Goal: Check status: Check status

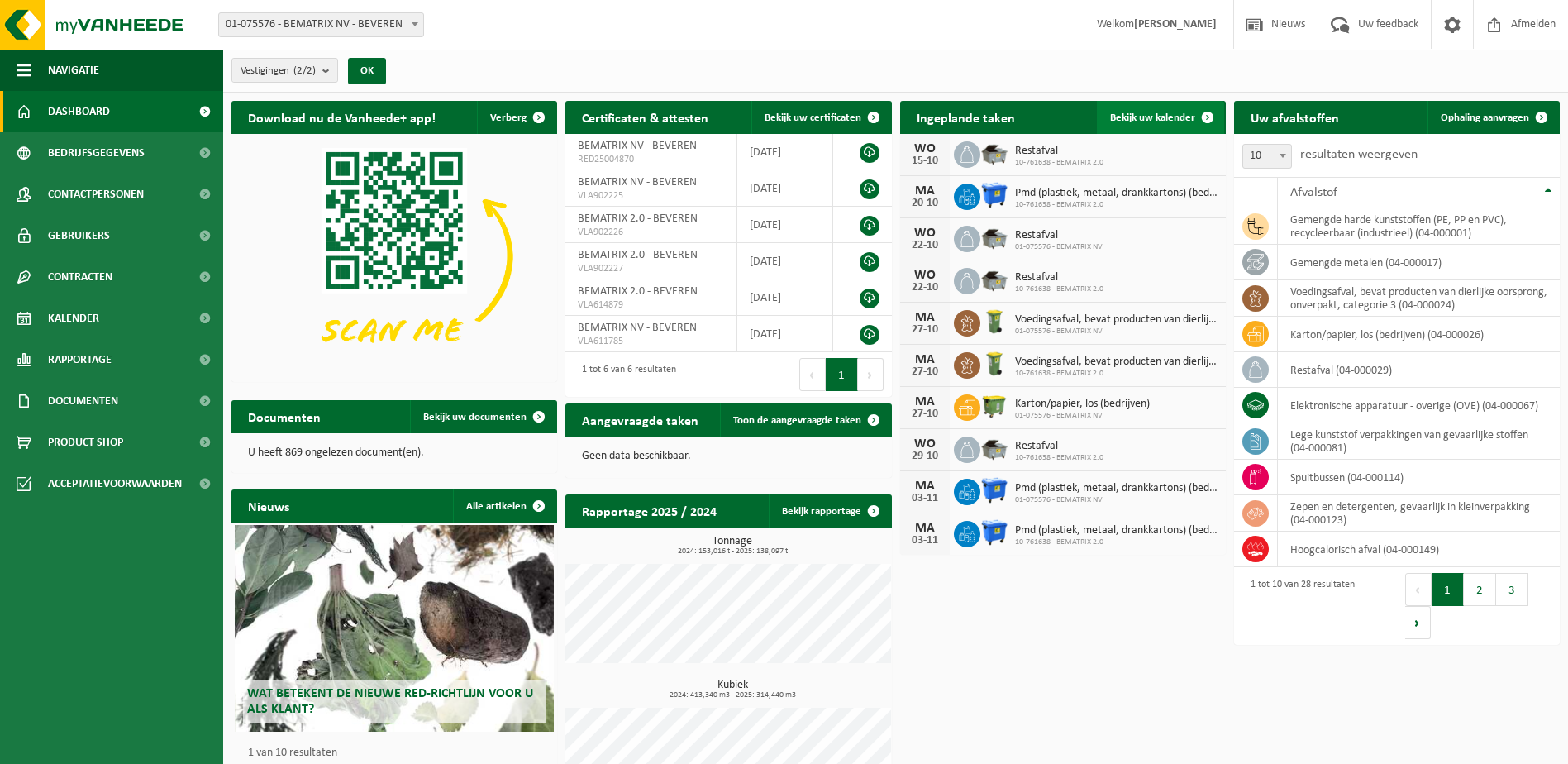
click at [1193, 108] on span at bounding box center [1208, 118] width 33 height 33
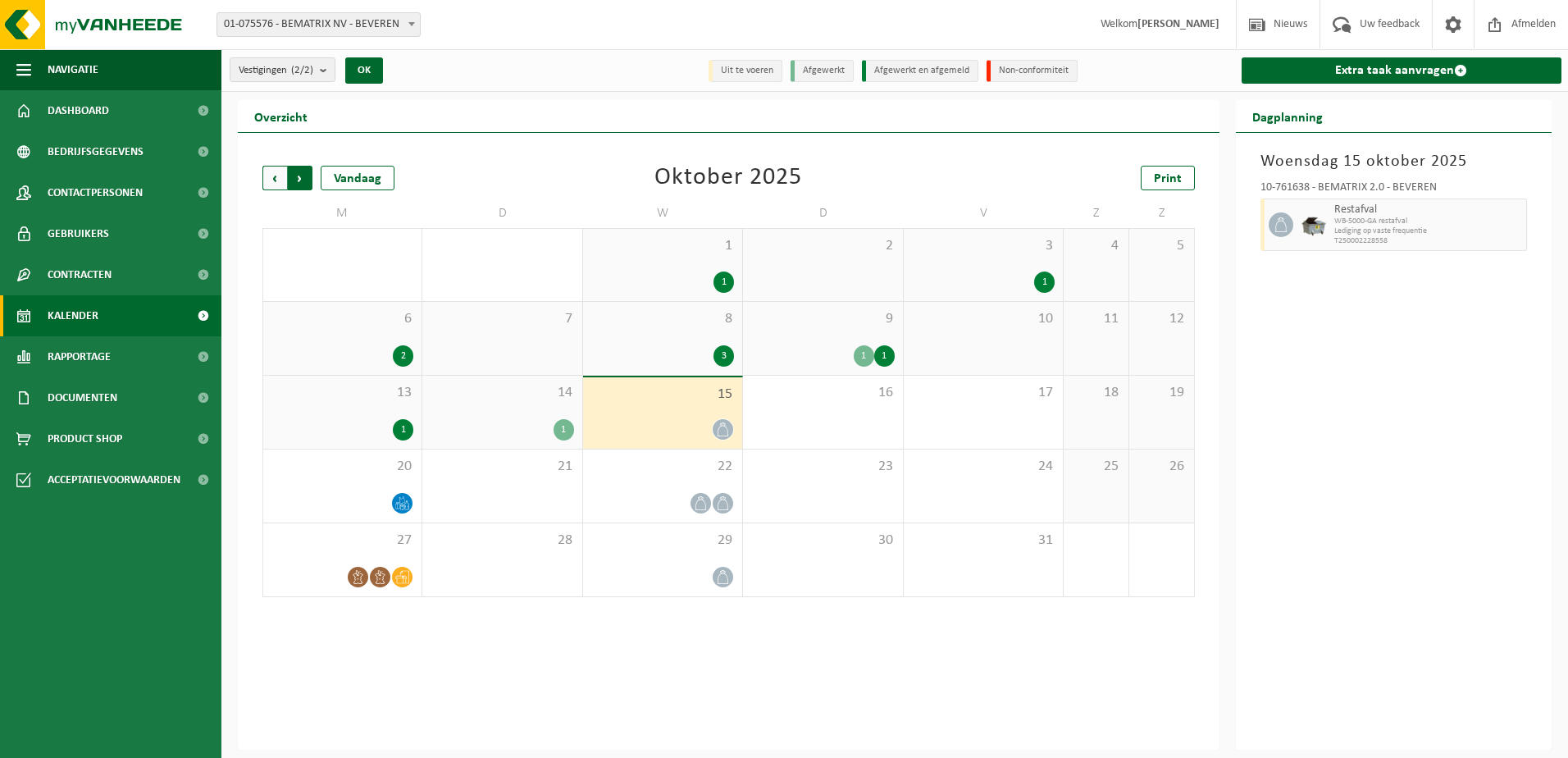
click at [285, 180] on span "Vorige" at bounding box center [274, 178] width 24 height 24
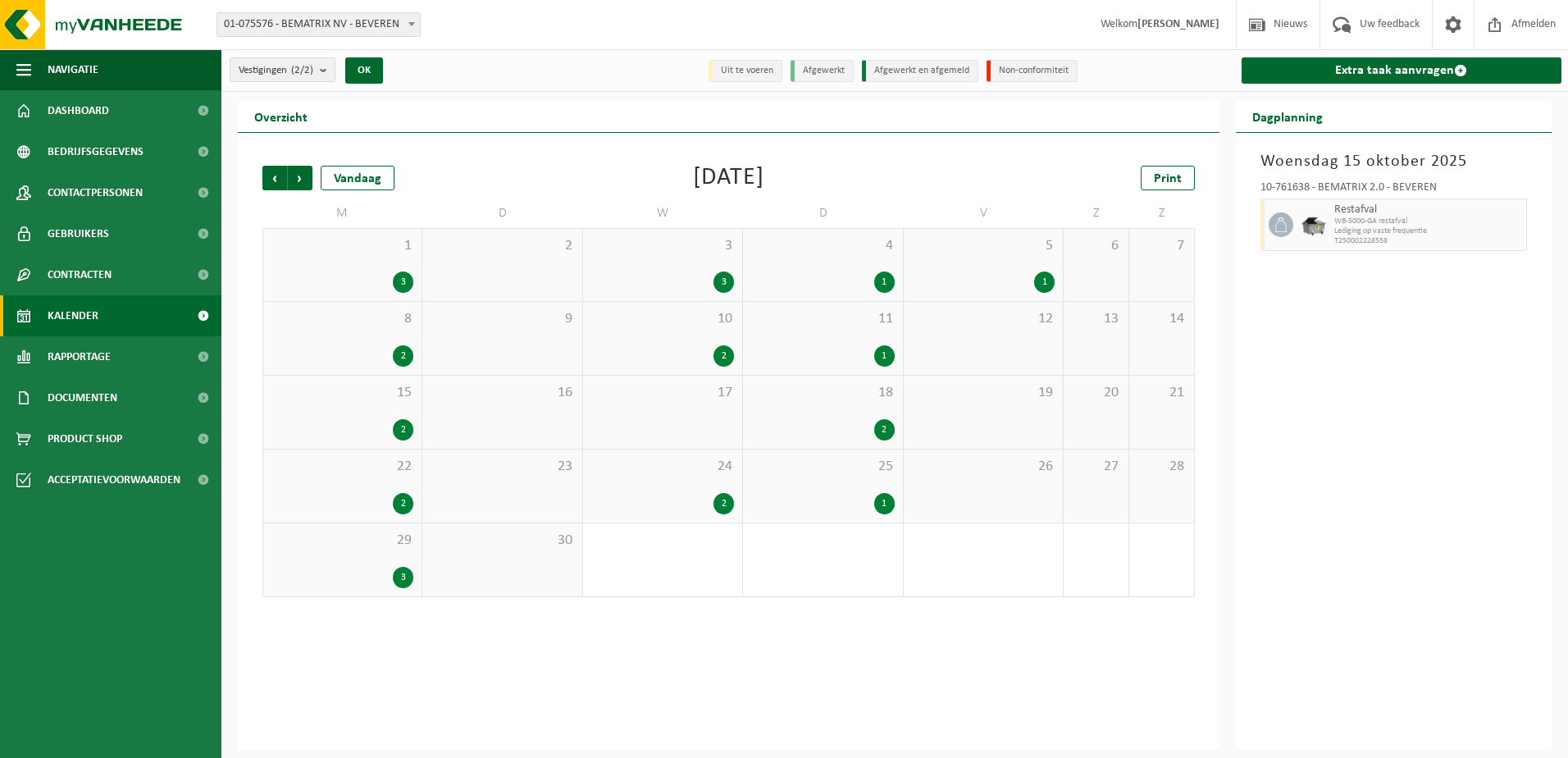
click at [409, 351] on div "2" at bounding box center [403, 355] width 20 height 21
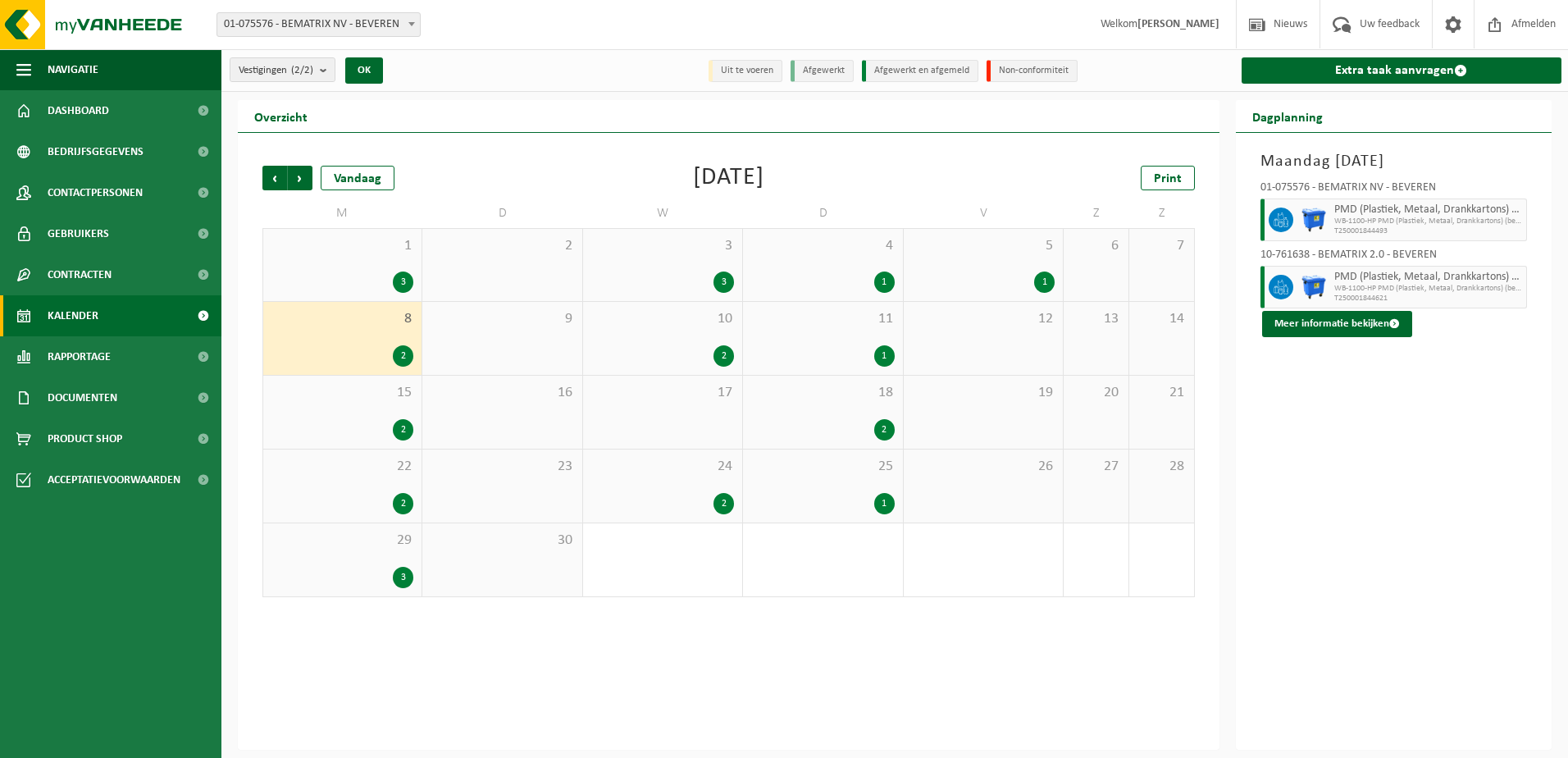
click at [711, 281] on div "3" at bounding box center [662, 282] width 142 height 21
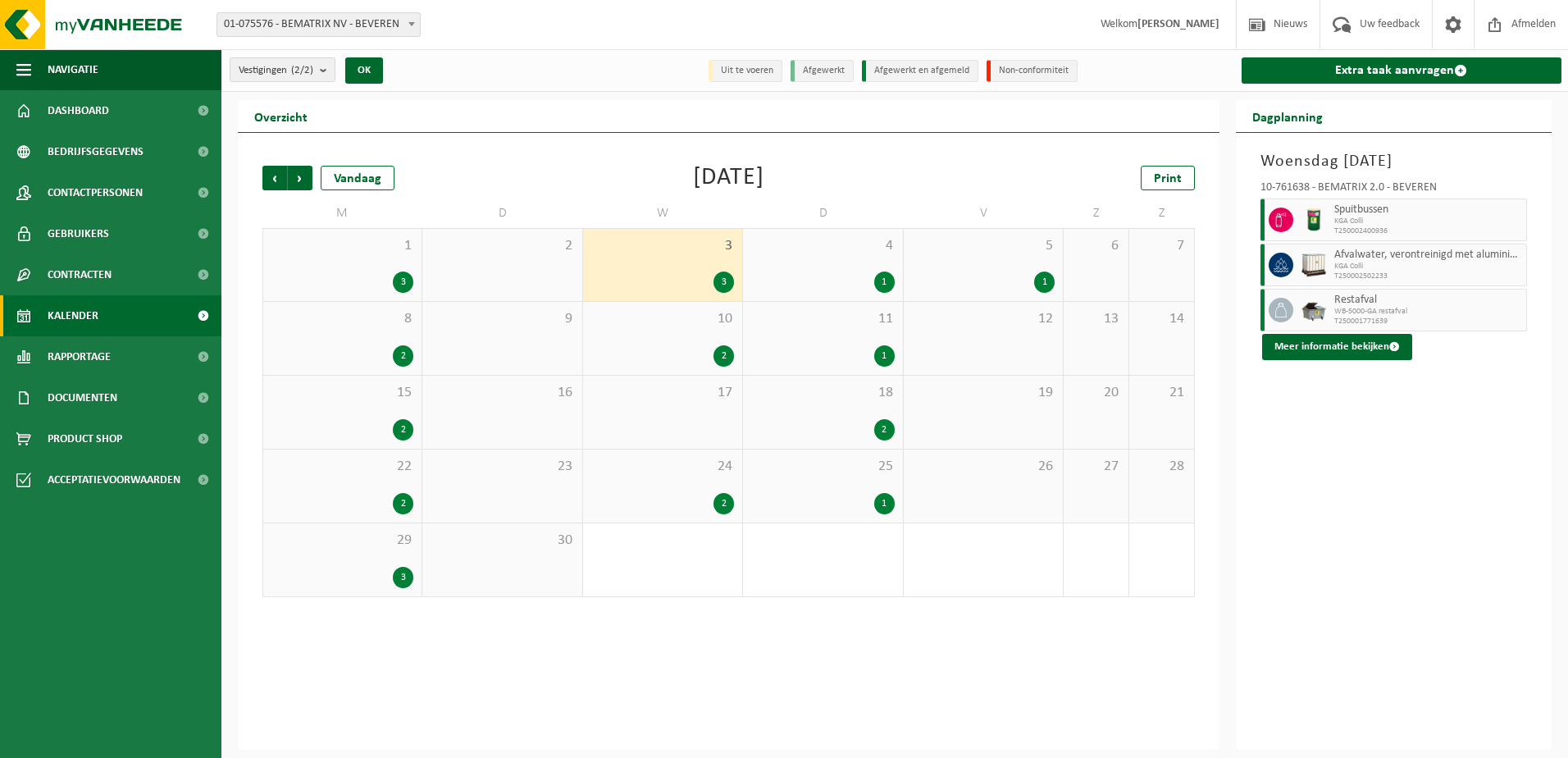
click at [724, 355] on div "2" at bounding box center [723, 355] width 20 height 21
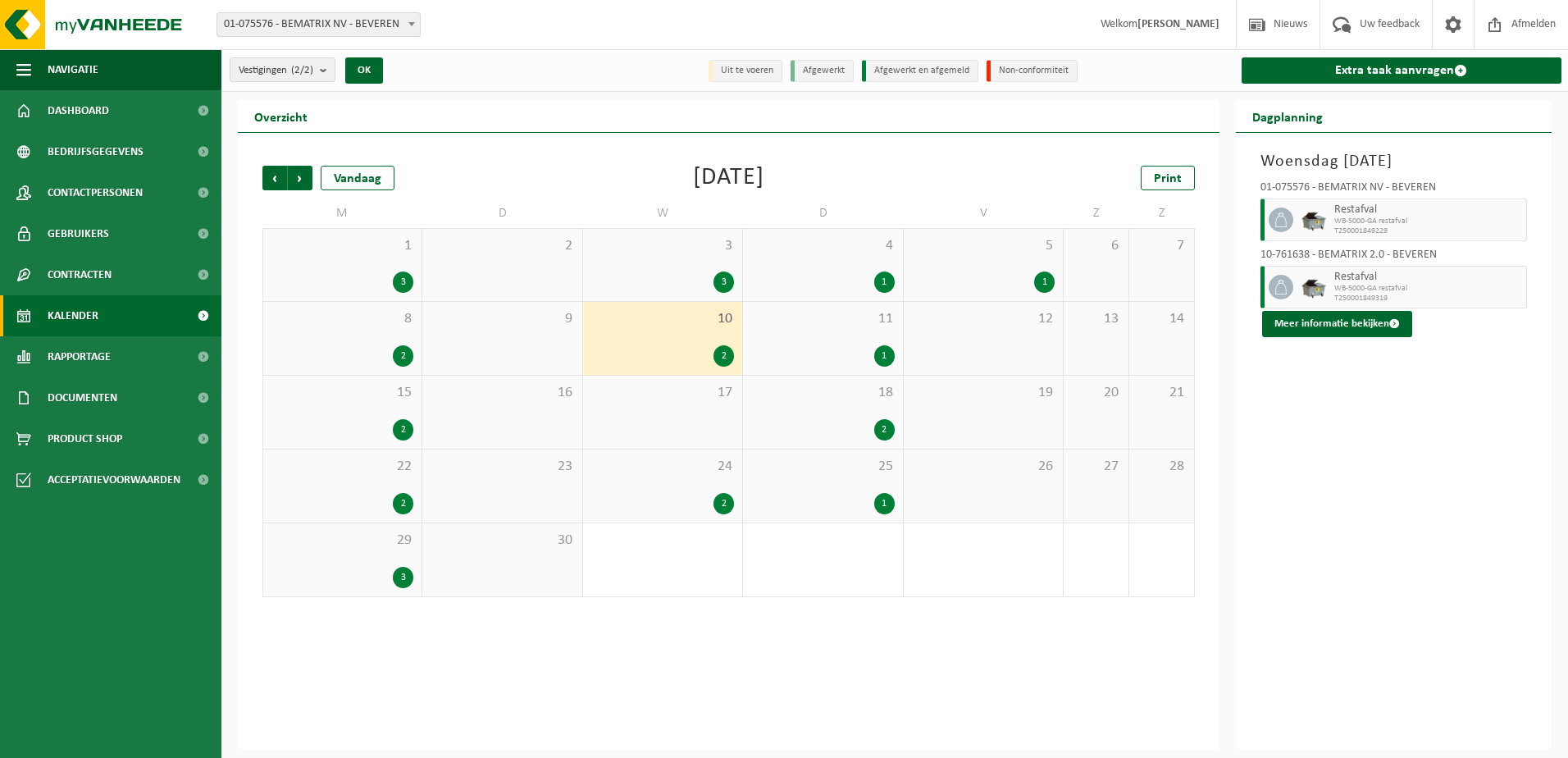
click at [718, 497] on div "2" at bounding box center [723, 503] width 20 height 21
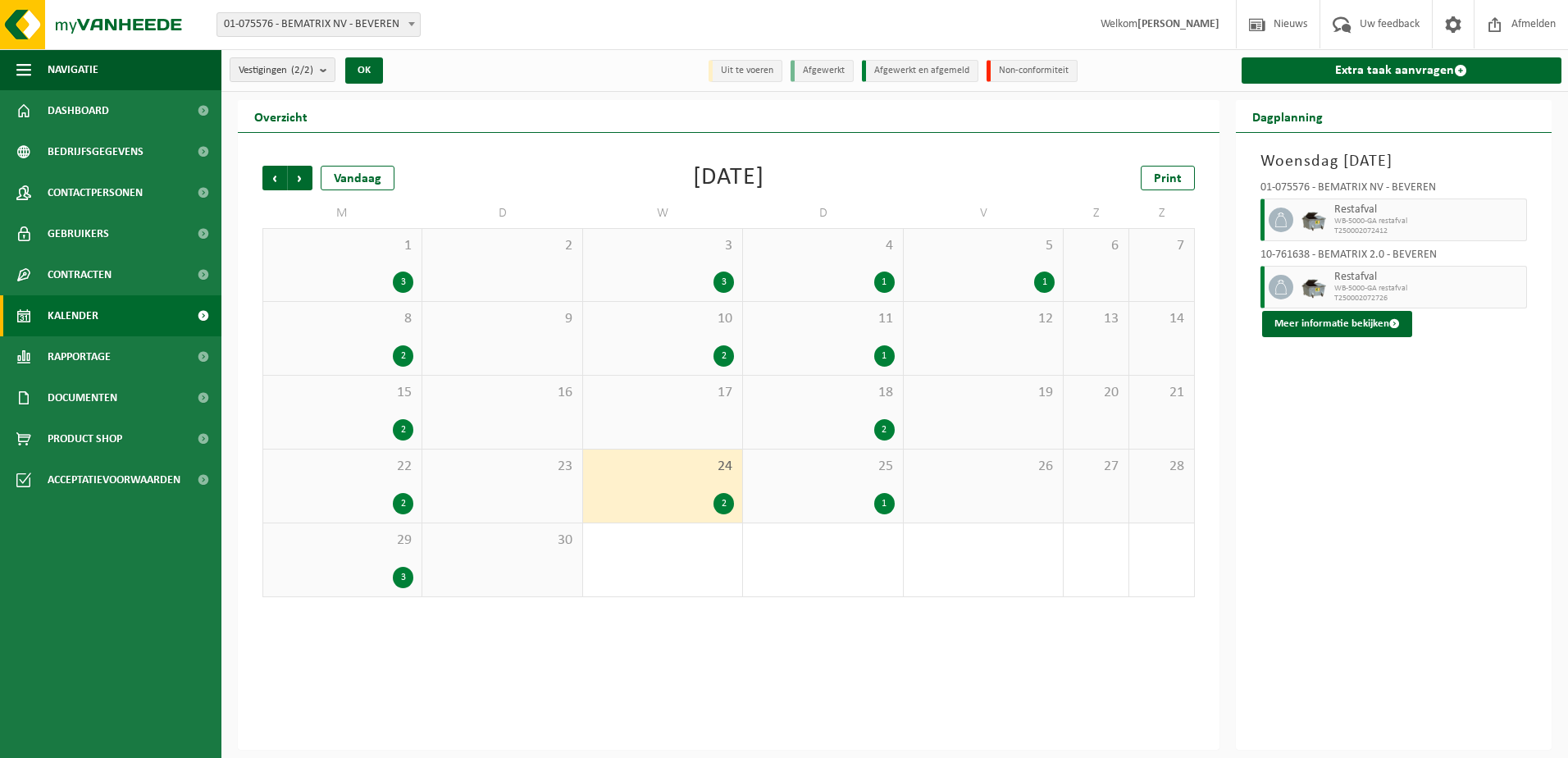
click at [883, 424] on div "2" at bounding box center [884, 430] width 20 height 21
